Goal: Information Seeking & Learning: Learn about a topic

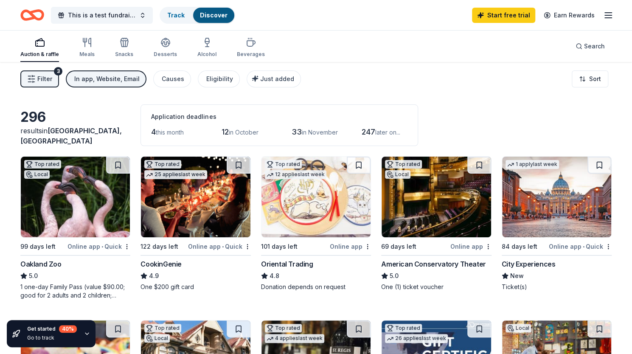
click at [41, 73] on button "Filter 3" at bounding box center [39, 78] width 39 height 17
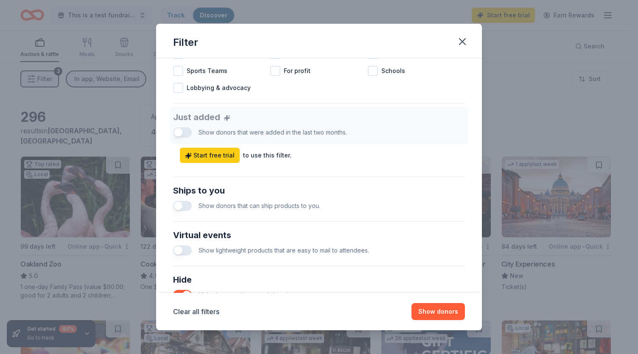
scroll to position [381, 0]
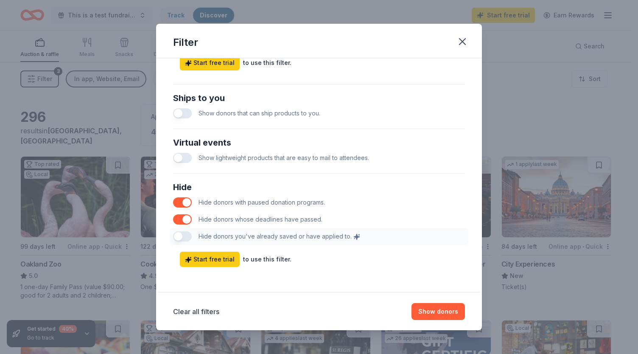
click at [86, 123] on div "Filter Causes Find donors that support causes like yours. Animals Art & Culture…" at bounding box center [319, 177] width 638 height 354
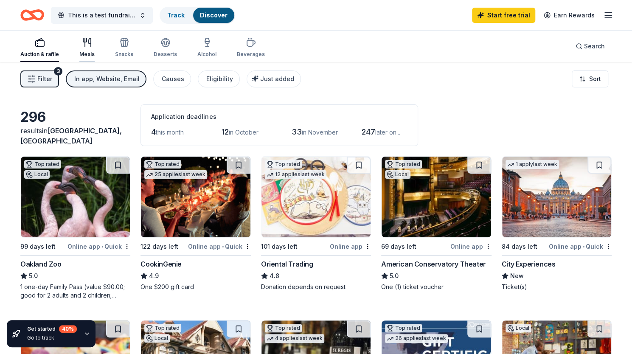
click at [92, 39] on div "button" at bounding box center [86, 42] width 15 height 10
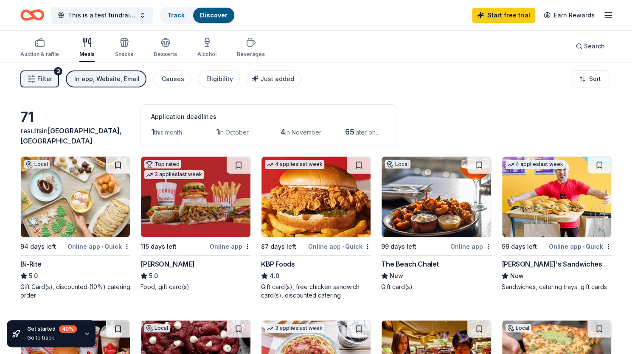
click at [47, 74] on span "Filter" at bounding box center [44, 79] width 15 height 10
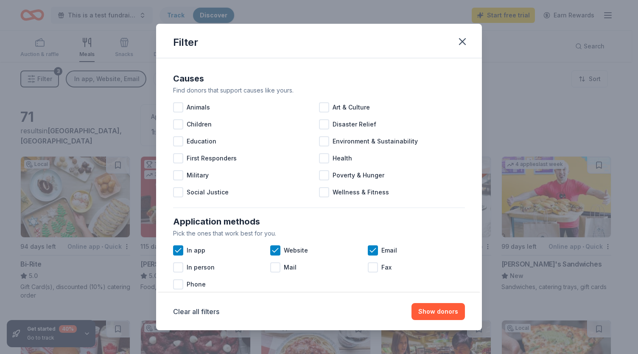
scroll to position [39, 0]
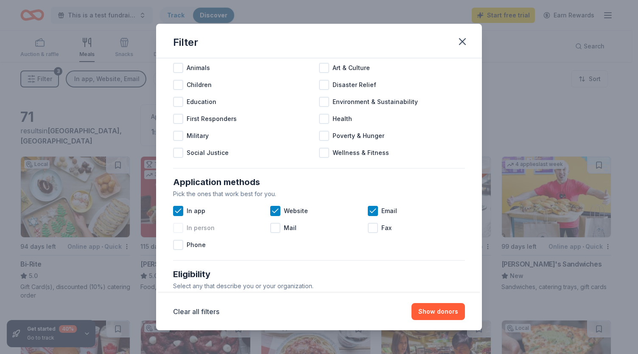
click at [182, 226] on div at bounding box center [178, 228] width 10 height 10
click at [113, 153] on div "Filter Causes Find donors that support causes like yours. Animals Art & Culture…" at bounding box center [319, 177] width 638 height 354
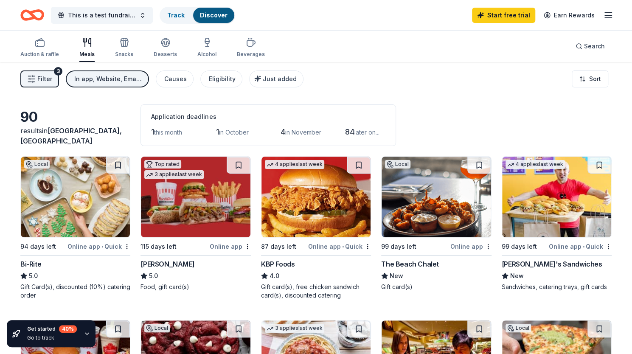
click at [51, 83] on span "Filter" at bounding box center [44, 79] width 15 height 10
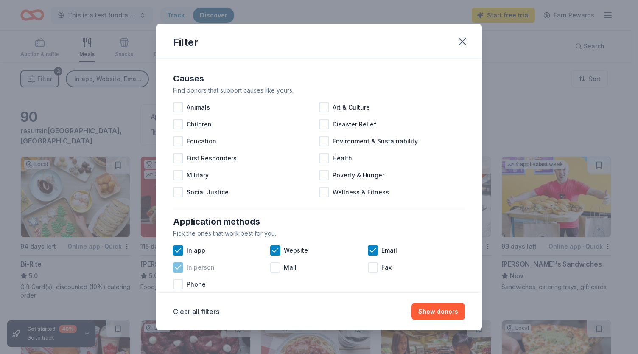
click at [185, 270] on div "In person" at bounding box center [221, 267] width 97 height 17
click at [101, 130] on div "Filter Causes Find donors that support causes like yours. Animals Art & Culture…" at bounding box center [319, 177] width 638 height 354
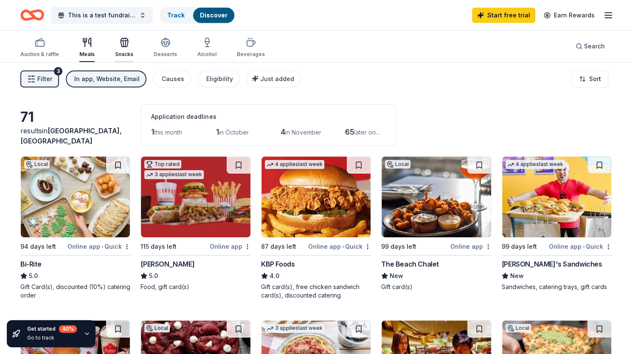
click at [130, 56] on div "Snacks" at bounding box center [124, 54] width 18 height 7
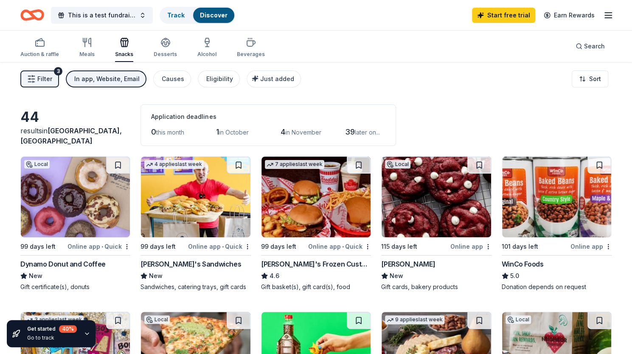
click at [50, 79] on span "Filter" at bounding box center [44, 79] width 15 height 10
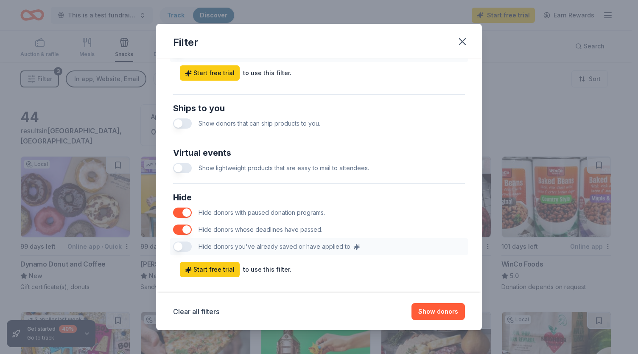
scroll to position [381, 0]
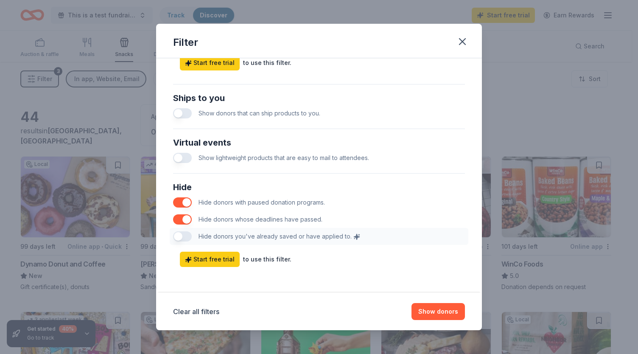
click at [123, 106] on div "Filter Causes Find donors that support causes like yours. Animals Art & Culture…" at bounding box center [319, 177] width 638 height 354
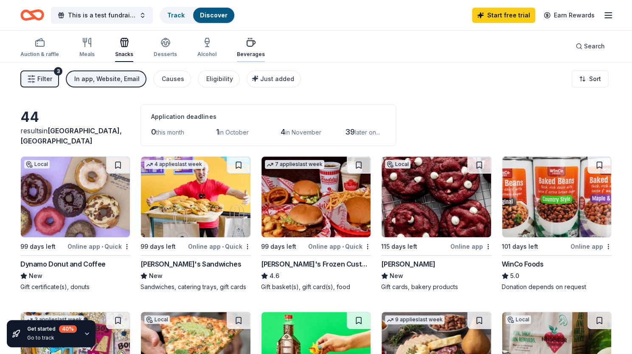
click at [237, 46] on div "button" at bounding box center [251, 42] width 28 height 10
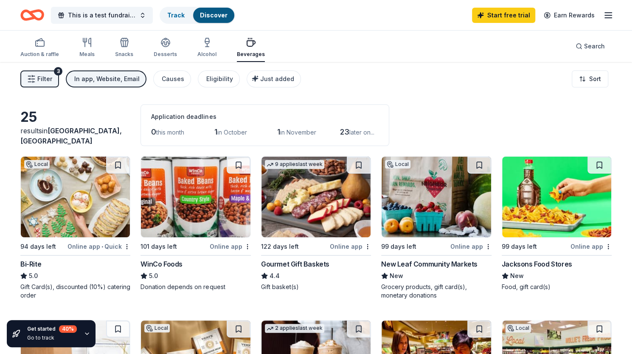
click at [43, 75] on span "Filter" at bounding box center [44, 79] width 15 height 10
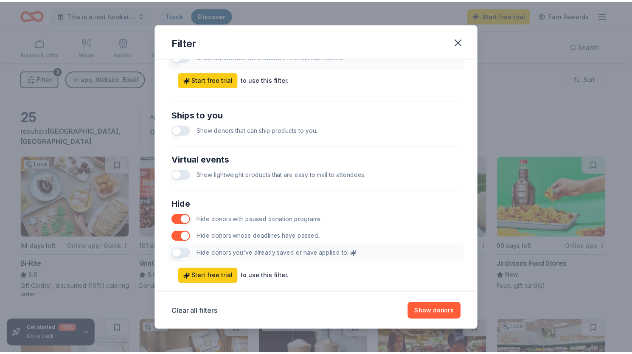
scroll to position [381, 0]
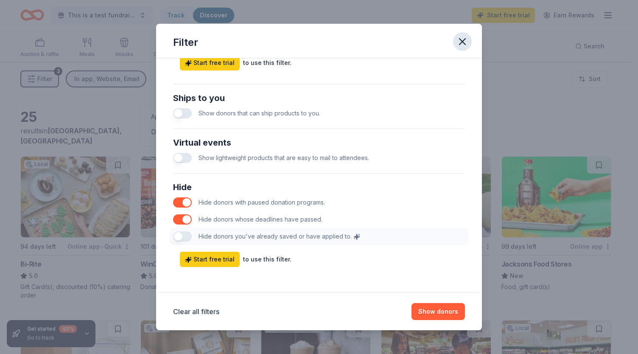
click at [466, 45] on icon "button" at bounding box center [463, 42] width 12 height 12
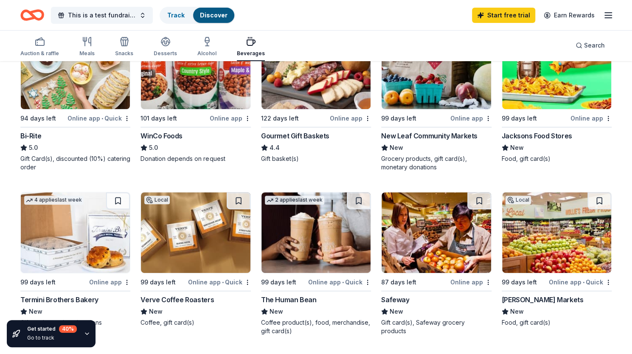
scroll to position [0, 0]
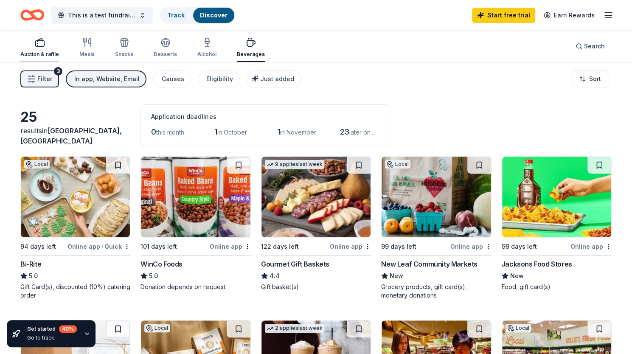
click at [44, 46] on icon "button" at bounding box center [40, 42] width 10 height 10
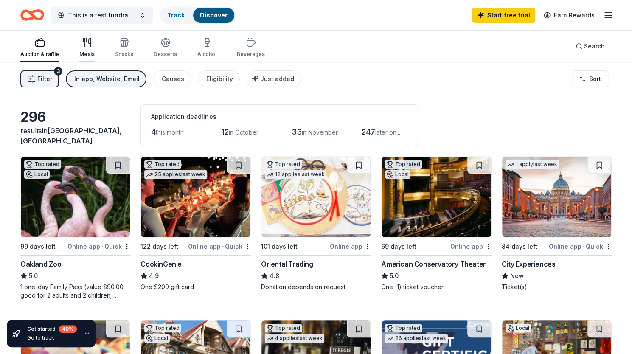
click at [84, 53] on div "Meals" at bounding box center [86, 54] width 15 height 7
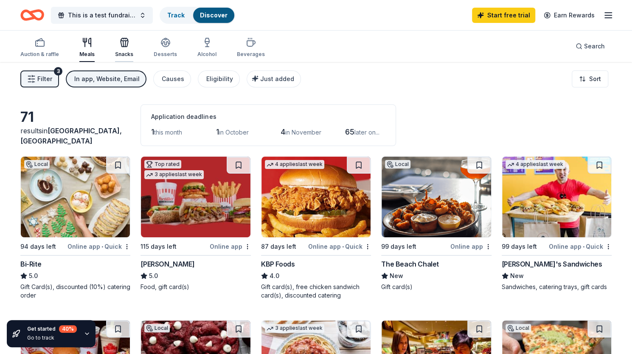
click at [120, 51] on div "Snacks" at bounding box center [124, 54] width 18 height 7
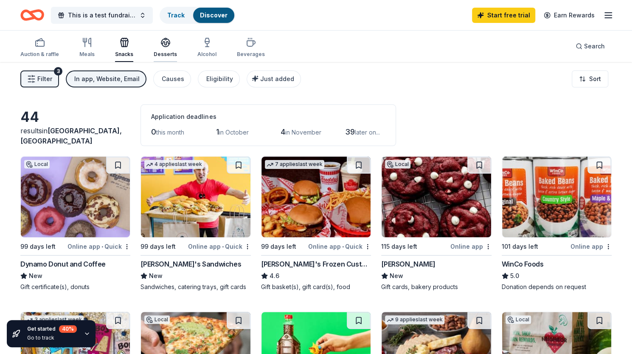
click at [167, 49] on div "Desserts" at bounding box center [165, 47] width 23 height 20
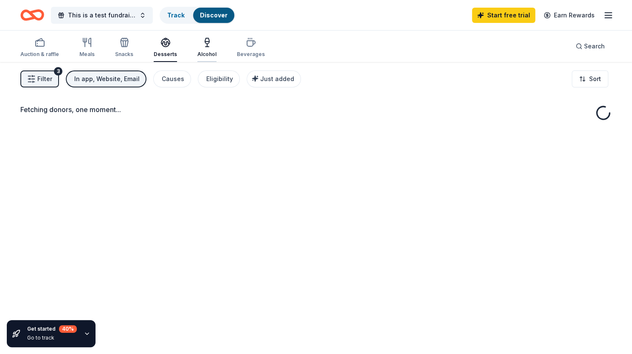
click at [206, 53] on div "Alcohol" at bounding box center [206, 54] width 19 height 7
click at [253, 48] on div "Beverages" at bounding box center [251, 47] width 28 height 20
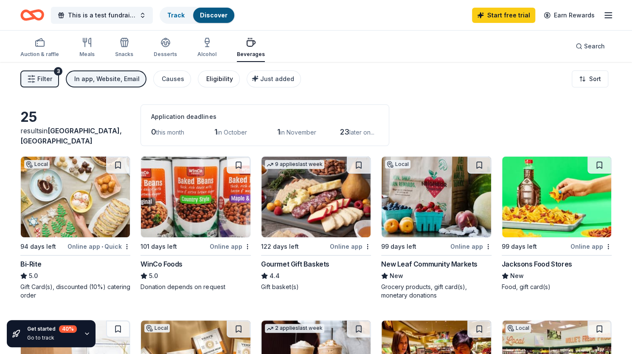
click at [210, 79] on div "Eligibility" at bounding box center [219, 79] width 27 height 10
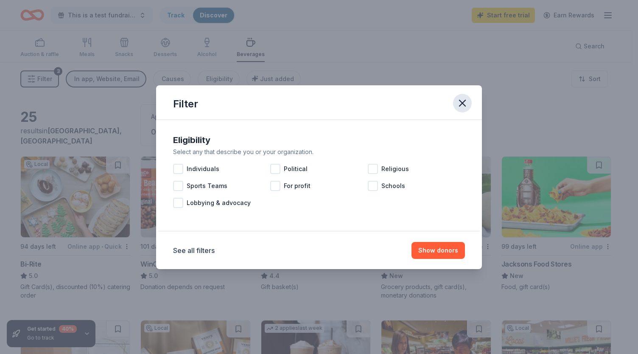
click at [464, 105] on icon "button" at bounding box center [463, 103] width 6 height 6
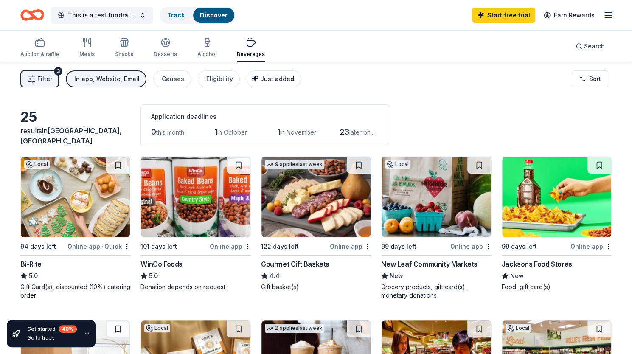
click at [272, 84] on button "Just added" at bounding box center [274, 78] width 54 height 17
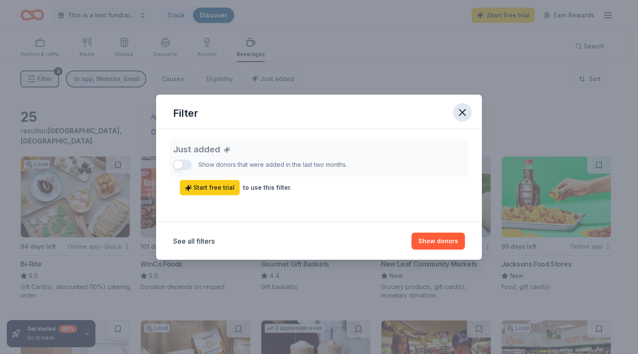
click at [463, 107] on icon "button" at bounding box center [463, 113] width 12 height 12
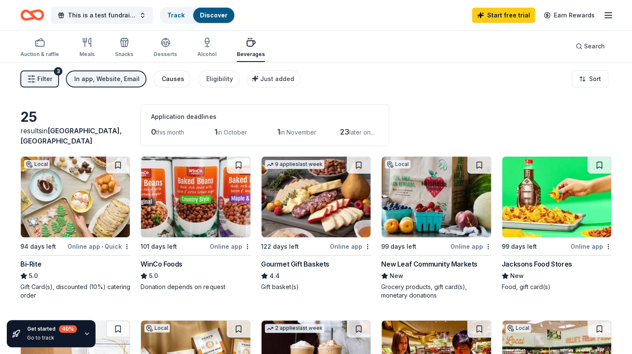
click at [170, 80] on div "Causes" at bounding box center [173, 79] width 22 height 10
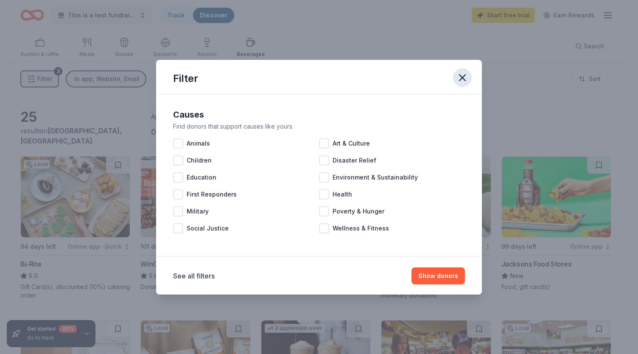
click at [468, 70] on button "button" at bounding box center [462, 77] width 19 height 19
